Goal: Complete application form: Complete application form

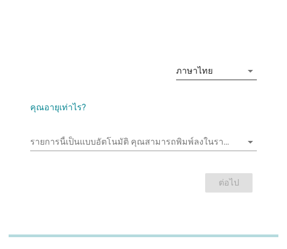
click at [211, 72] on div "ภาษาไทย" at bounding box center [194, 71] width 37 height 10
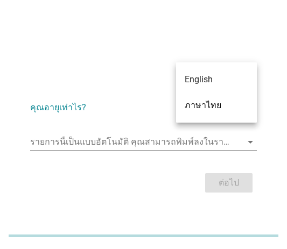
click at [117, 139] on input "รายการนี้เป็นแบบอัตโนมัติ คุณสามารถพิมพ์ลงในรายการนี้" at bounding box center [136, 142] width 212 height 17
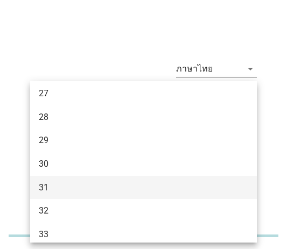
scroll to position [216, 0]
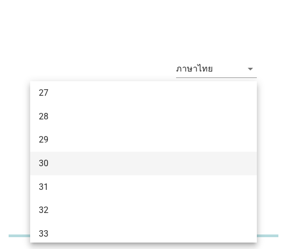
click at [69, 160] on div "30" at bounding box center [135, 163] width 192 height 13
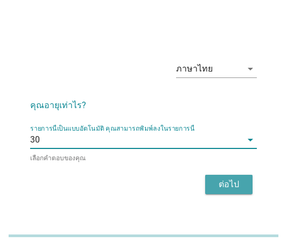
click at [231, 182] on div "ต่อไป" at bounding box center [229, 184] width 30 height 13
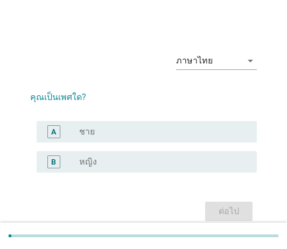
click at [130, 153] on div "B radio_button_unchecked หญิง" at bounding box center [147, 162] width 220 height 22
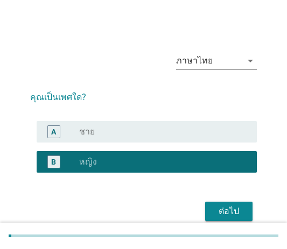
click at [233, 216] on div "ต่อไป" at bounding box center [229, 211] width 30 height 13
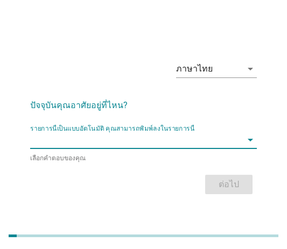
click at [162, 148] on input "รายการนี้เป็นแบบอัตโนมัติ คุณสามารถพิมพ์ลงในรายการนี้" at bounding box center [136, 139] width 212 height 17
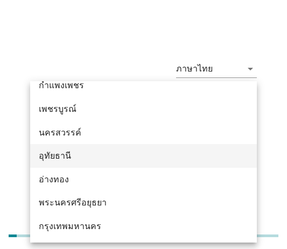
scroll to position [1002, 0]
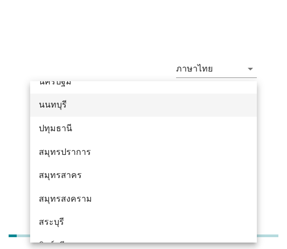
click at [75, 106] on div "นนทบุรี" at bounding box center [135, 105] width 192 height 13
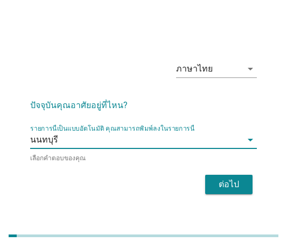
click at [244, 183] on button "ต่อไป" at bounding box center [228, 184] width 47 height 19
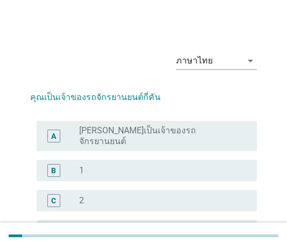
click at [130, 165] on div "radio_button_unchecked 1" at bounding box center [159, 170] width 161 height 11
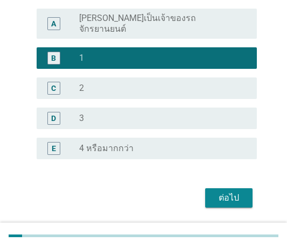
scroll to position [135, 0]
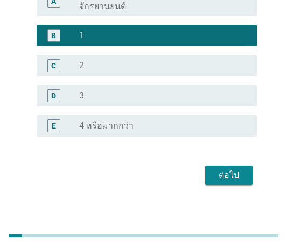
click at [240, 169] on div "ต่อไป" at bounding box center [229, 175] width 30 height 13
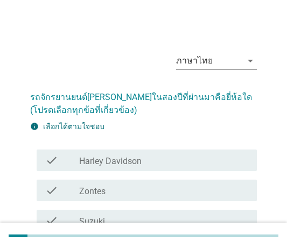
scroll to position [216, 0]
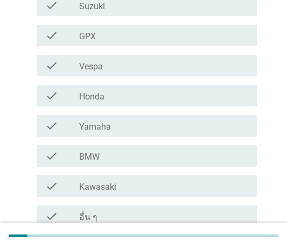
click at [147, 134] on div "check check_box_outline_blank Yamaha" at bounding box center [147, 126] width 220 height 22
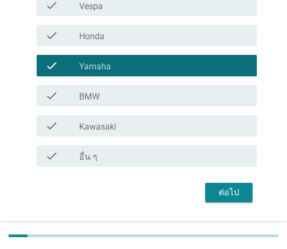
scroll to position [302, 0]
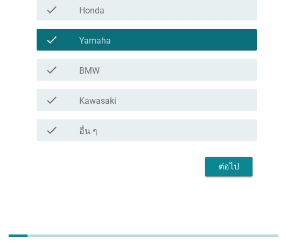
click at [243, 163] on div "ต่อไป" at bounding box center [229, 167] width 30 height 13
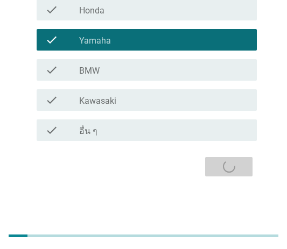
scroll to position [0, 0]
